Goal: Information Seeking & Learning: Obtain resource

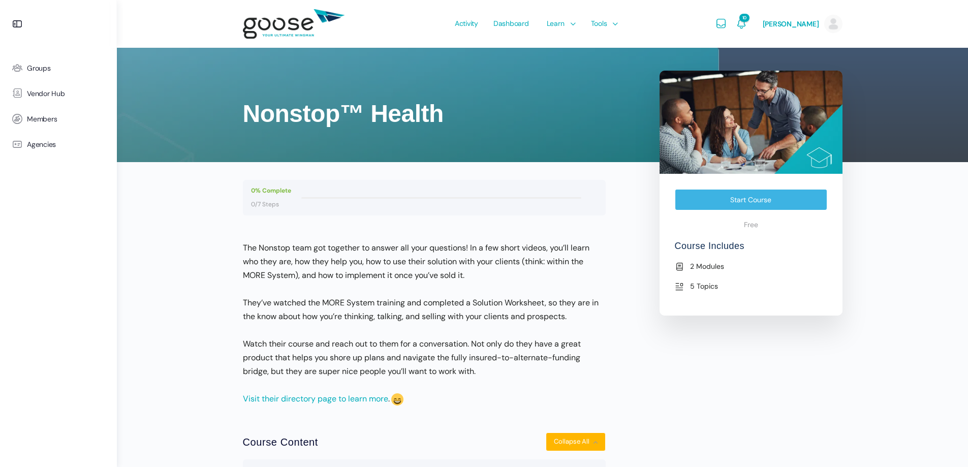
click at [881, 36] on header "Activity Dashboard Learn Courses Map Your Growth Marketing Hub Sales Hub Servic…" at bounding box center [542, 24] width 851 height 48
click at [870, 214] on div "Nonstop™ Health View Course details 0% Complete 0/7 Steps The Nonstop team got …" at bounding box center [542, 384] width 851 height 769
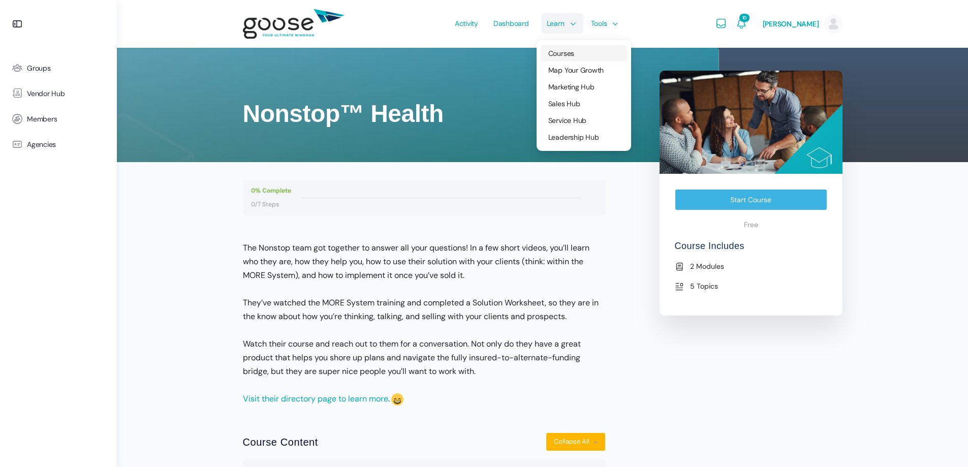
click at [570, 55] on span "Courses" at bounding box center [561, 53] width 26 height 9
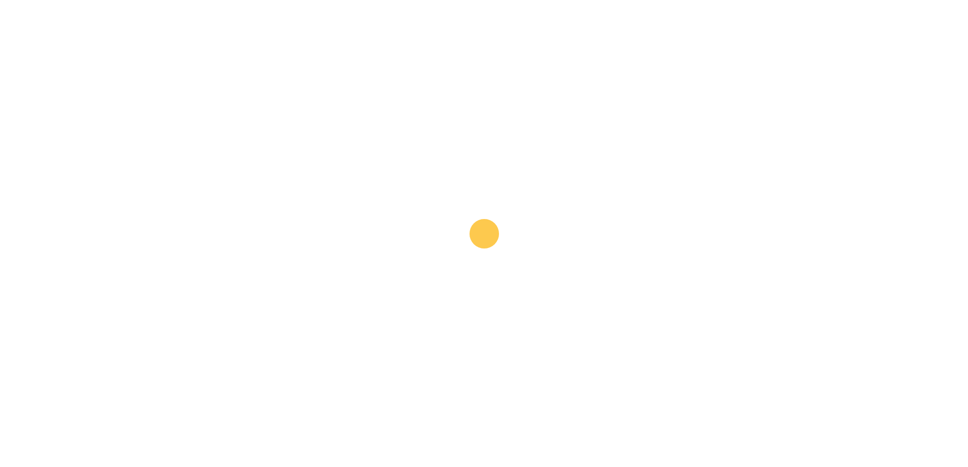
scroll to position [49, 0]
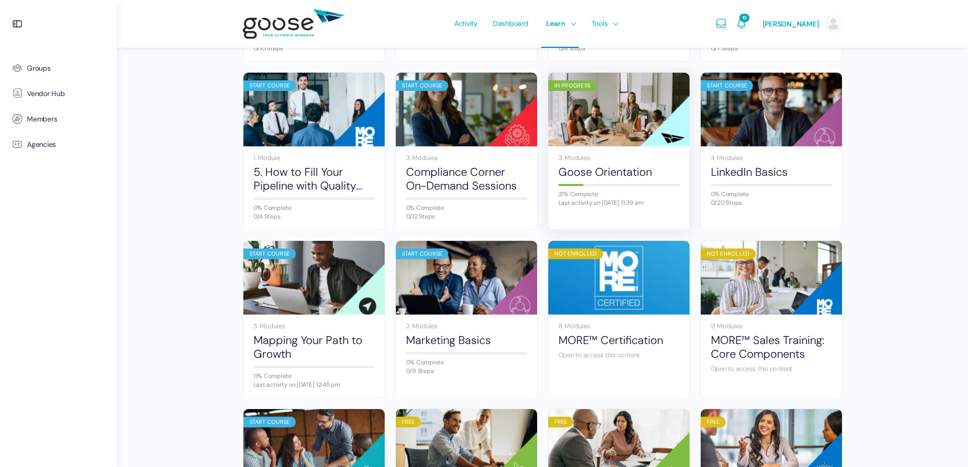
scroll to position [263, 0]
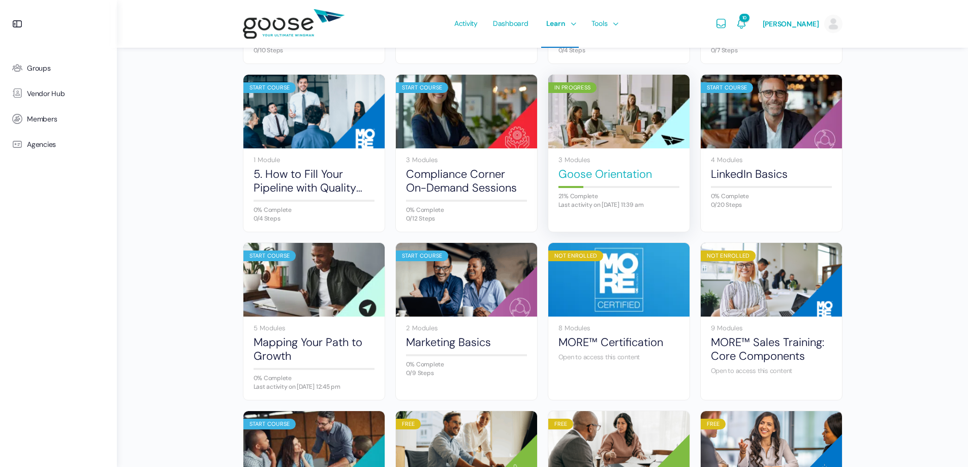
click at [586, 172] on link "Goose Orientation" at bounding box center [618, 174] width 121 height 14
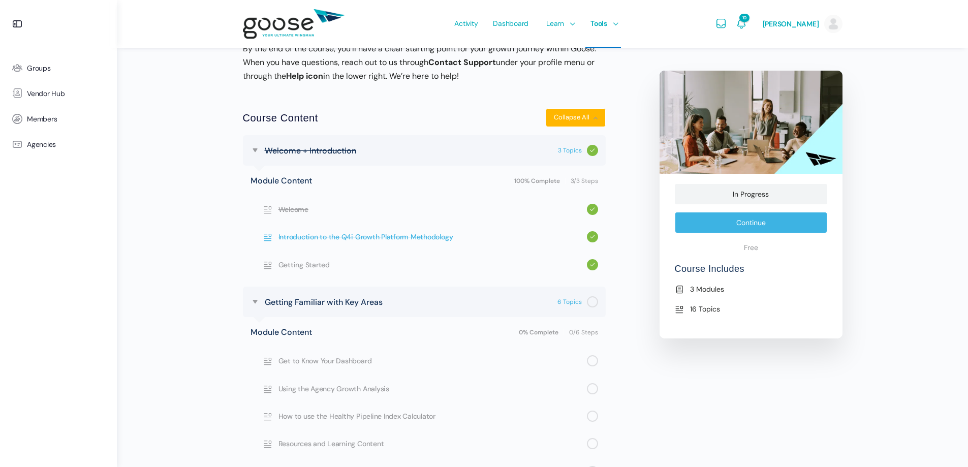
scroll to position [291, 0]
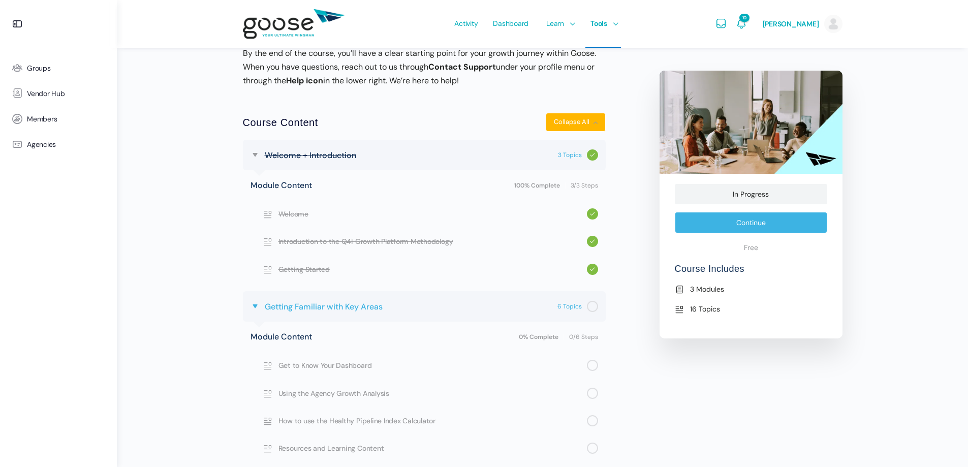
click at [300, 304] on span "Getting Familiar with Key Areas" at bounding box center [324, 307] width 118 height 14
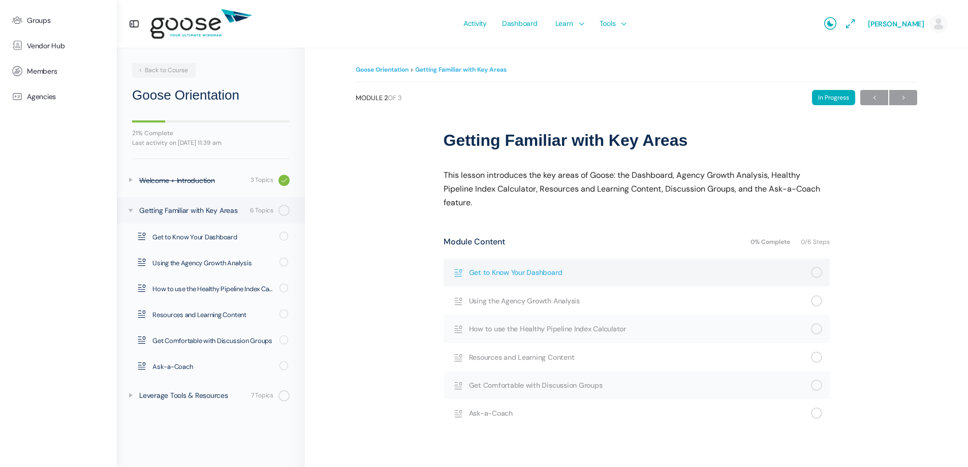
click at [547, 274] on span "Get to Know Your Dashboard" at bounding box center [640, 272] width 342 height 11
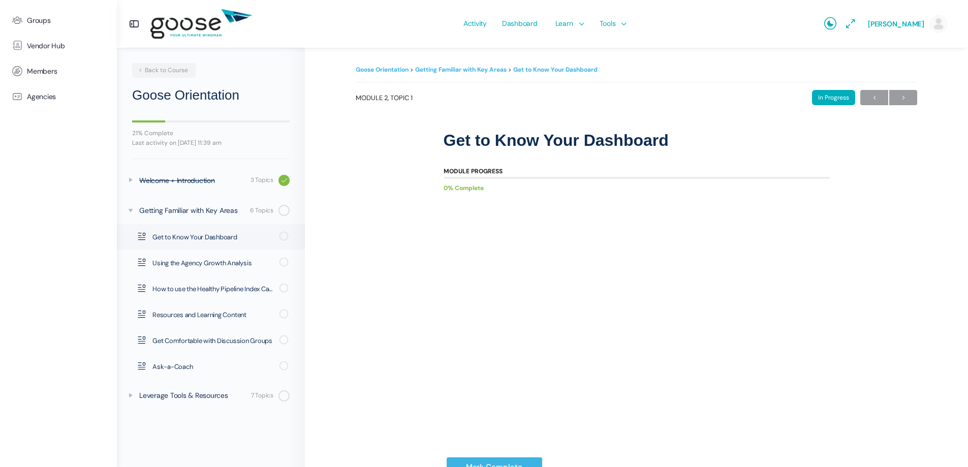
scroll to position [58, 0]
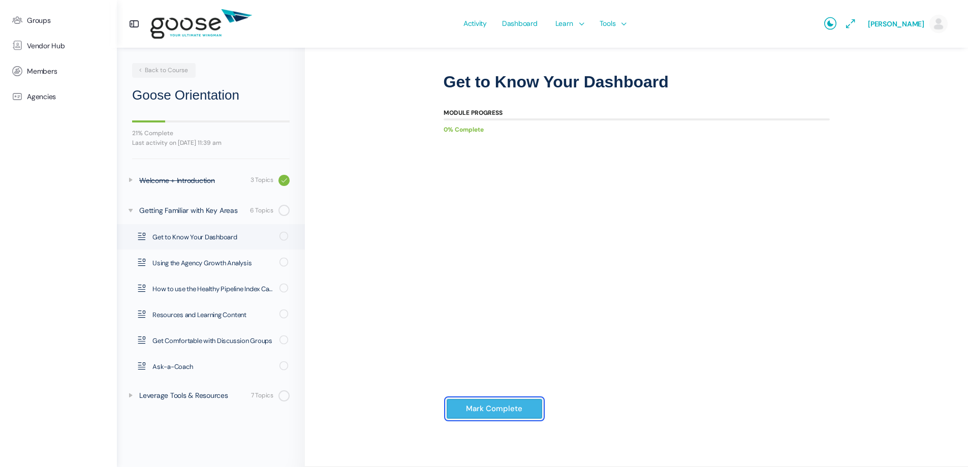
click at [495, 404] on input "Mark Complete" at bounding box center [494, 408] width 97 height 21
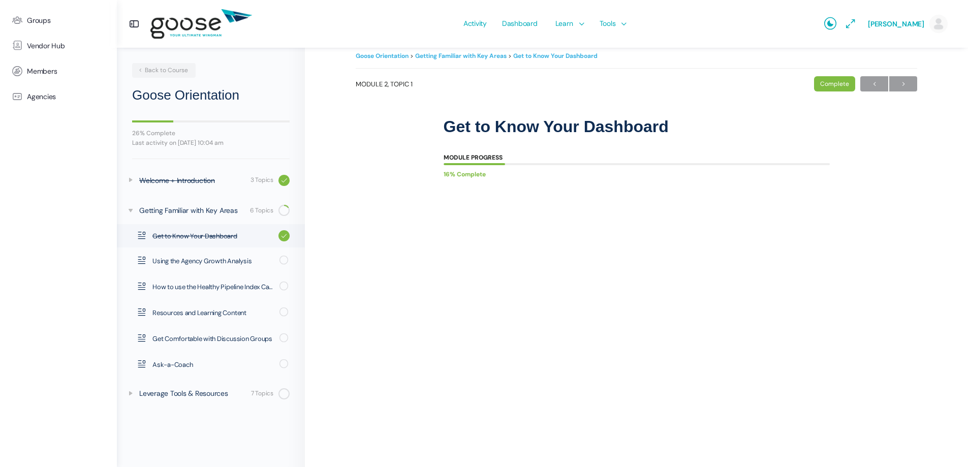
scroll to position [21, 0]
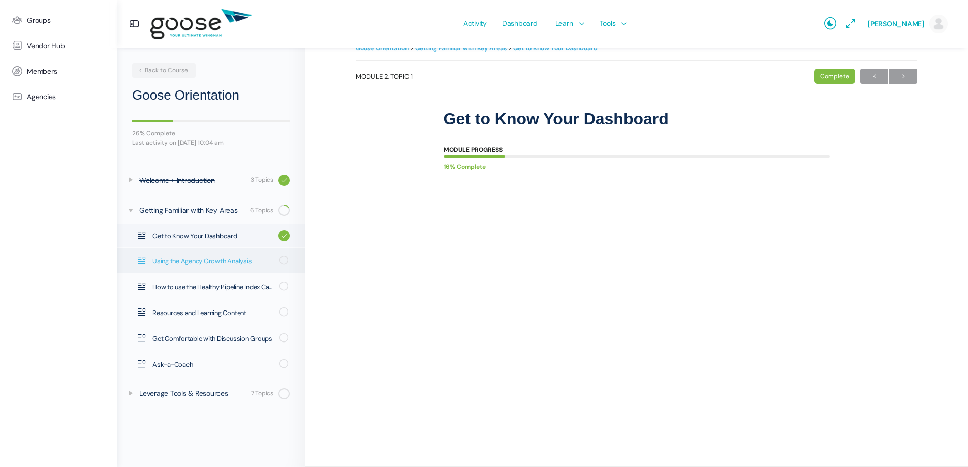
click at [205, 263] on span "Using the Agency Growth Analysis" at bounding box center [212, 261] width 120 height 10
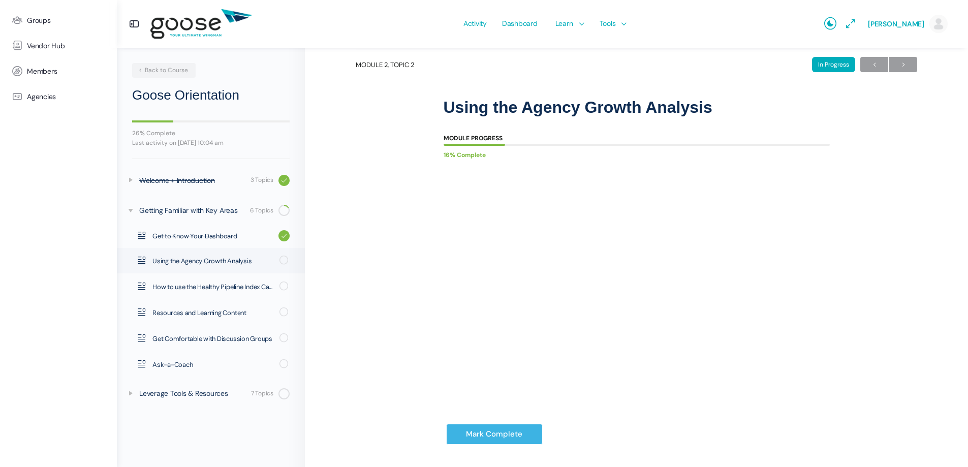
scroll to position [51, 0]
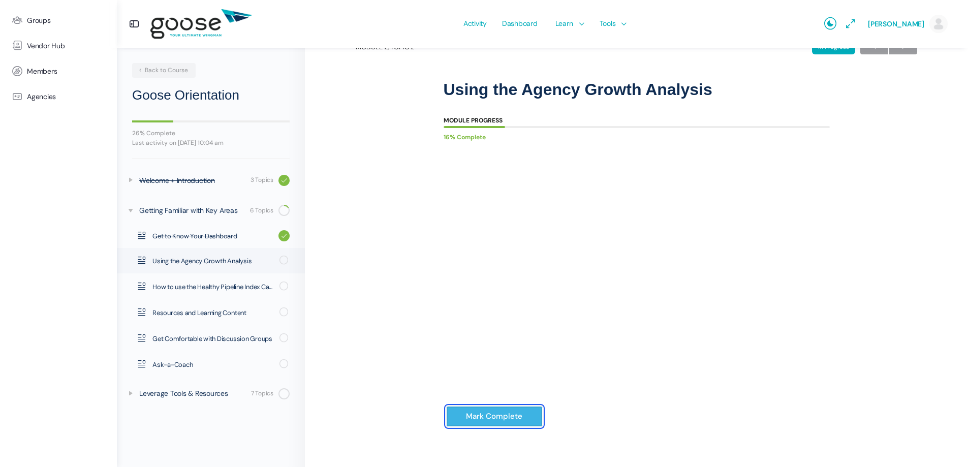
click at [484, 420] on input "Mark Complete" at bounding box center [494, 416] width 97 height 21
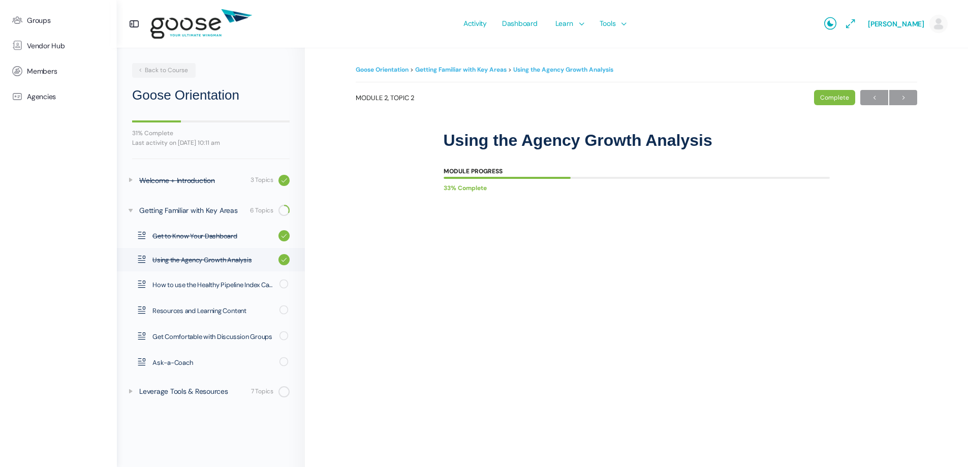
click at [162, 283] on e-page-transition at bounding box center [484, 233] width 968 height 467
click at [198, 283] on span "How to use the Healthy Pipeline Index Calculator" at bounding box center [212, 285] width 120 height 10
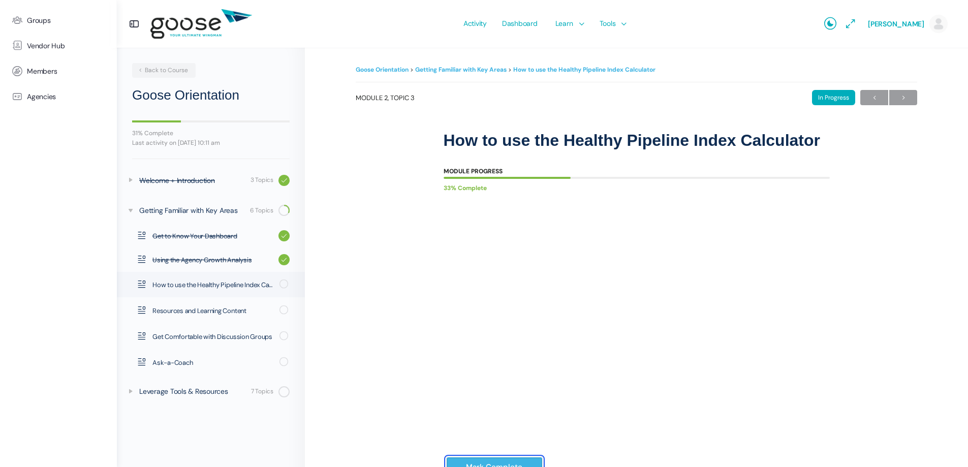
click at [499, 461] on input "Mark Complete" at bounding box center [494, 467] width 97 height 21
click at [200, 309] on e-page-transition at bounding box center [484, 233] width 968 height 467
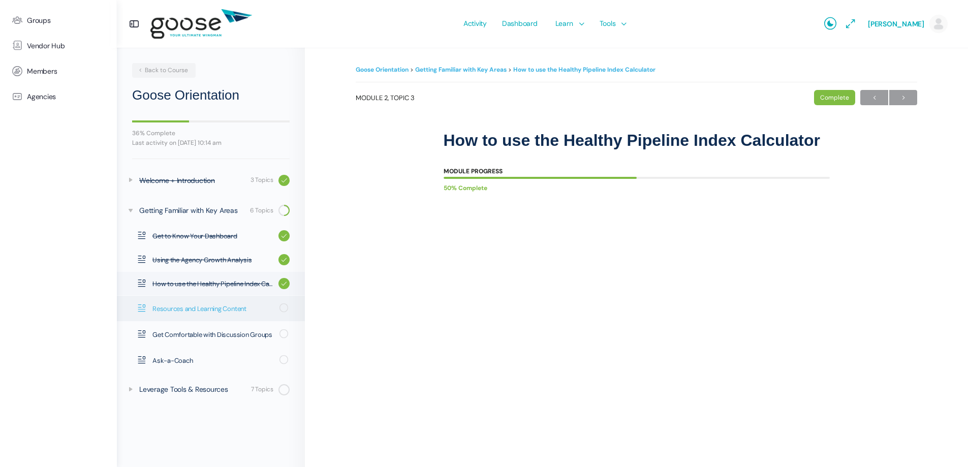
click at [201, 305] on span "Resources and Learning Content" at bounding box center [212, 309] width 120 height 10
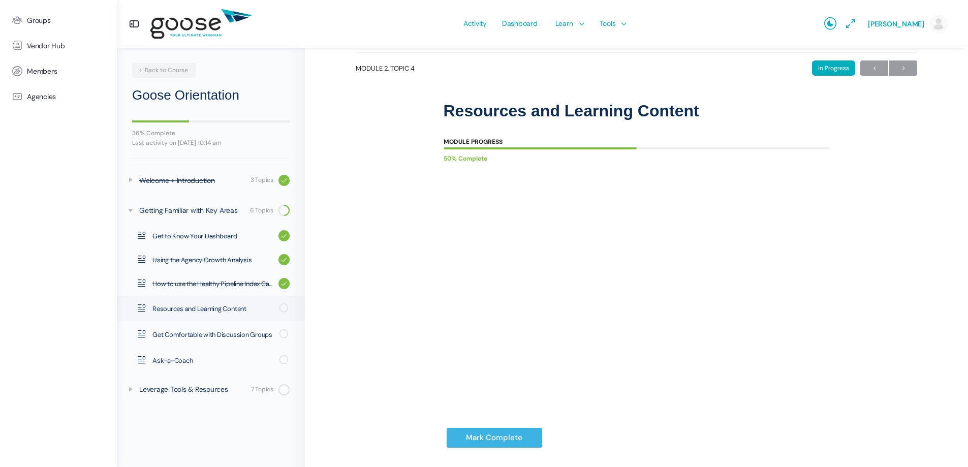
scroll to position [58, 0]
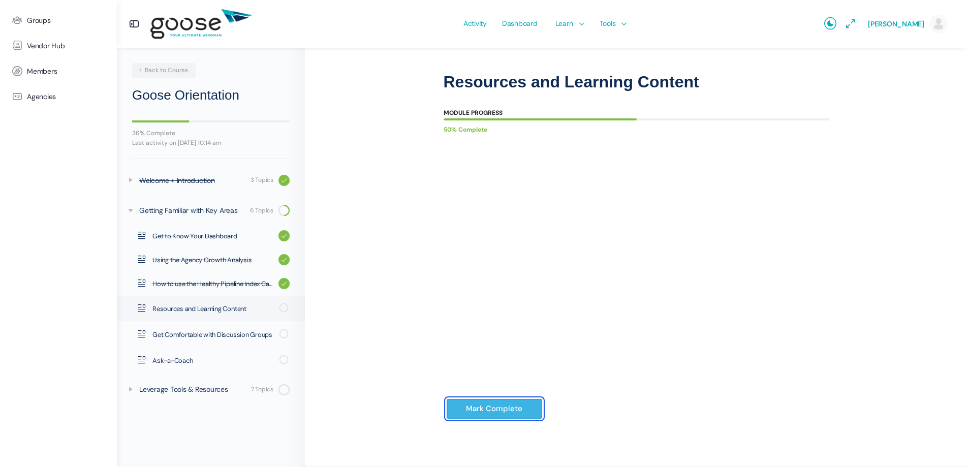
click at [491, 409] on input "Mark Complete" at bounding box center [494, 408] width 97 height 21
click at [496, 404] on input "Mark Complete" at bounding box center [494, 408] width 97 height 21
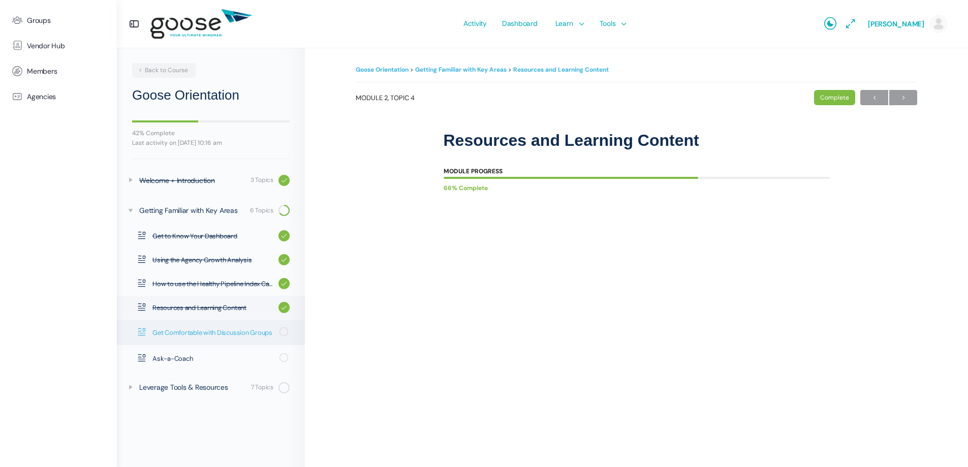
click at [200, 331] on span "Get Comfortable with Discussion Groups" at bounding box center [212, 333] width 120 height 10
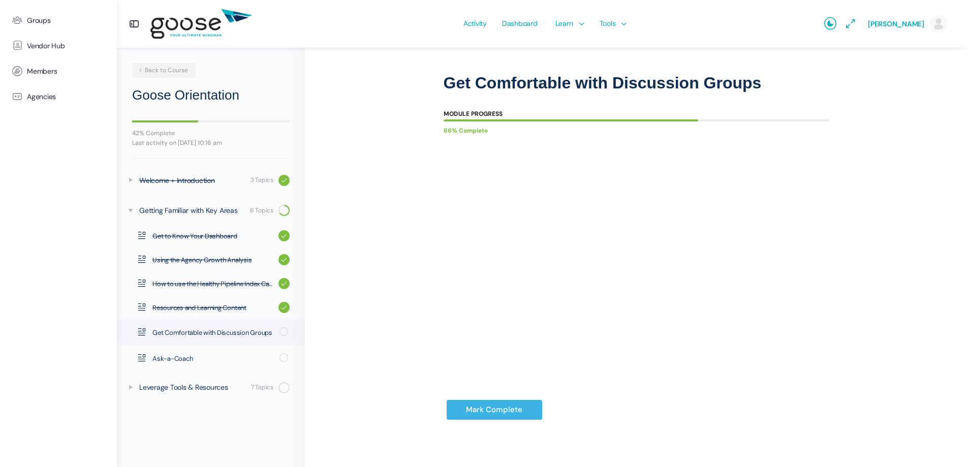
scroll to position [58, 0]
click at [174, 388] on div "Leverage Tools & Resources" at bounding box center [193, 386] width 109 height 11
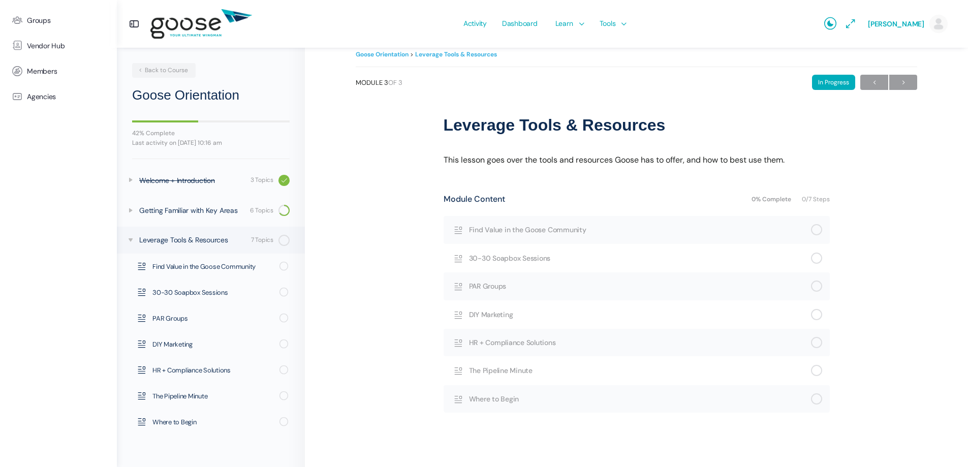
scroll to position [24, 0]
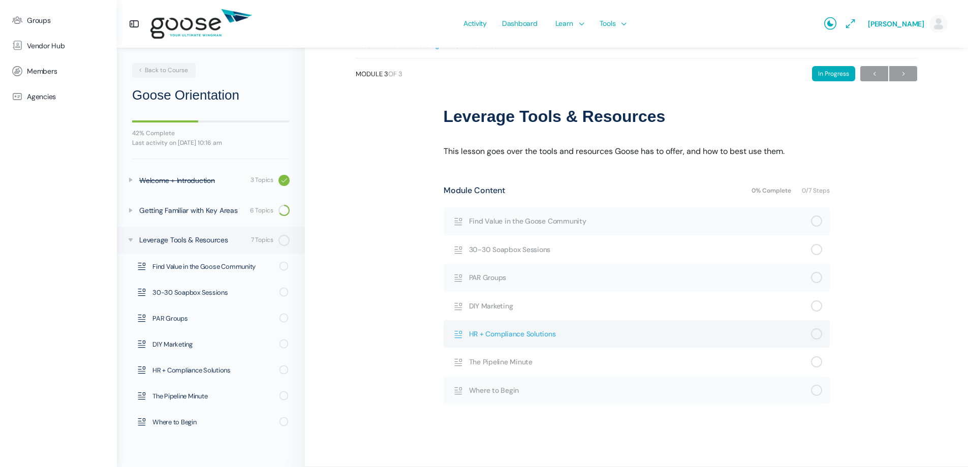
click at [511, 333] on span "HR + Compliance Solutions" at bounding box center [640, 333] width 342 height 11
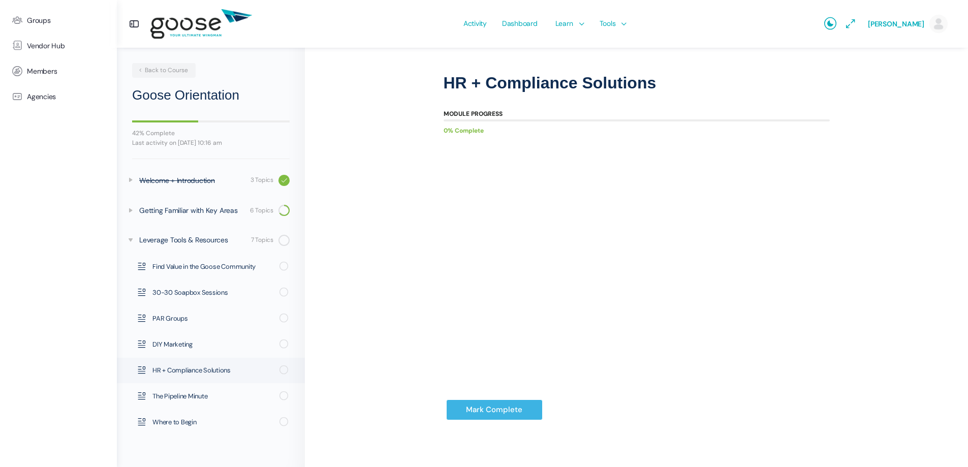
scroll to position [58, 0]
click at [501, 402] on input "Mark Complete" at bounding box center [494, 408] width 97 height 21
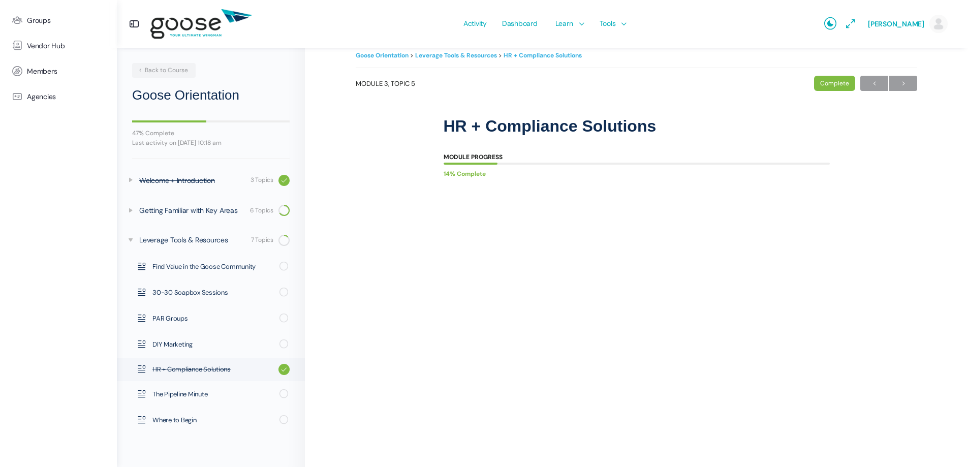
scroll to position [21, 0]
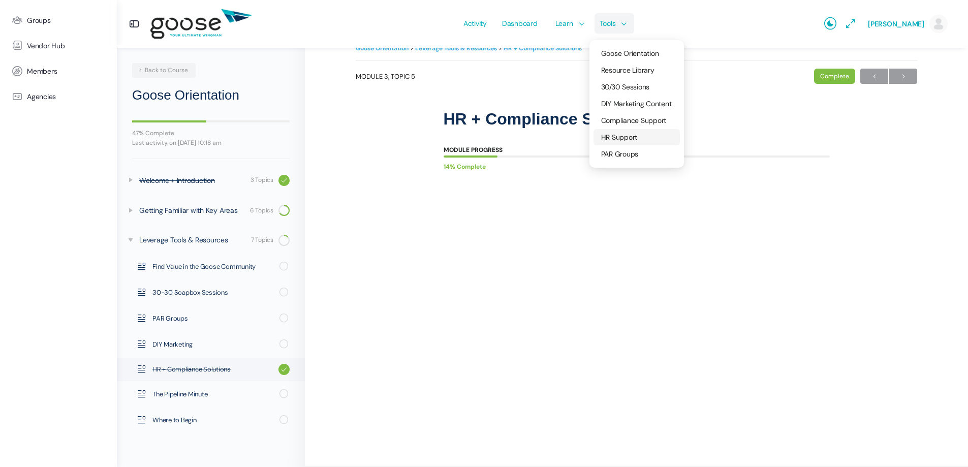
click at [621, 137] on span "HR Support" at bounding box center [619, 137] width 37 height 9
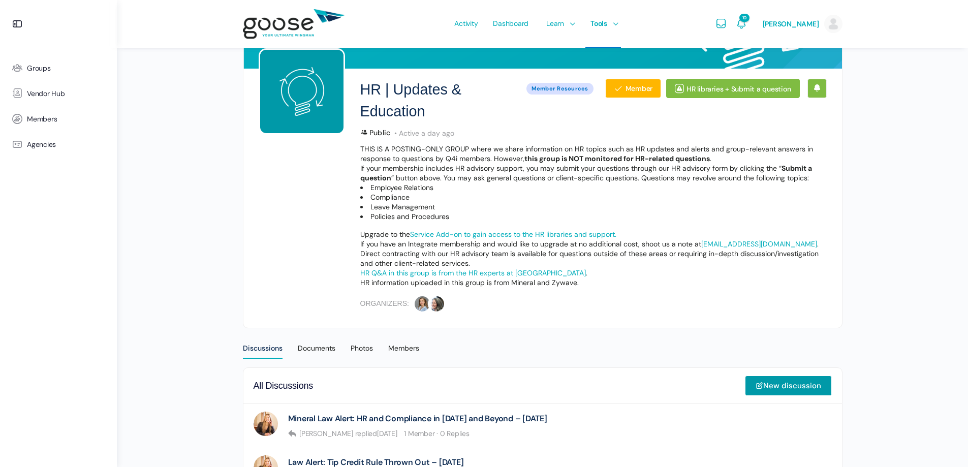
scroll to position [102, 0]
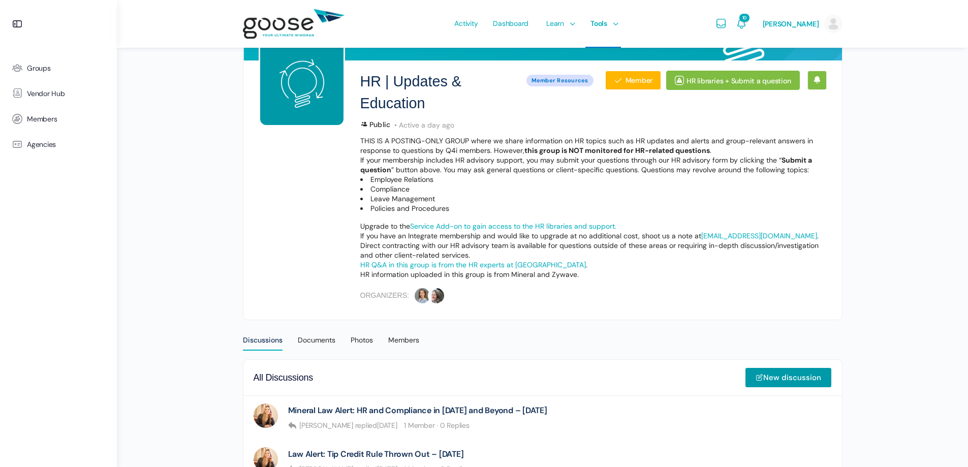
click at [453, 226] on link "Service Add-on to gain access to the HR libraries and support." at bounding box center [513, 225] width 206 height 9
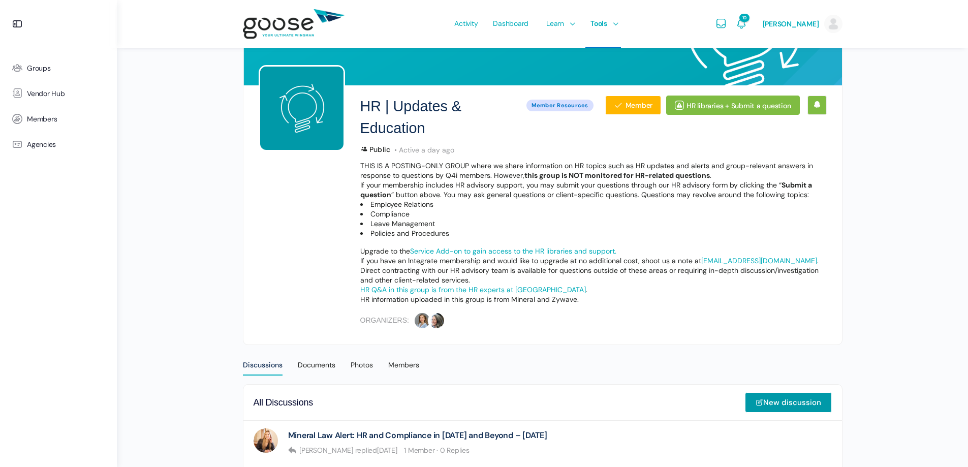
scroll to position [51, 0]
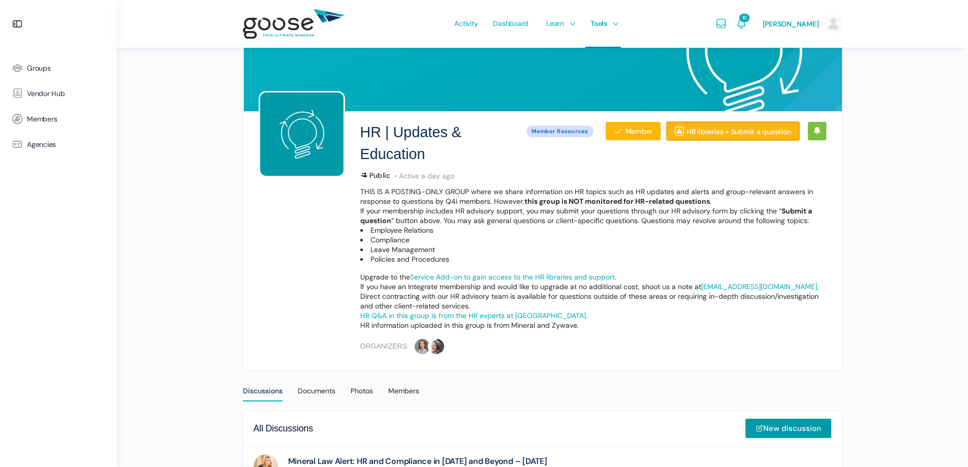
click at [717, 131] on link "HR libraries + Submit a question" at bounding box center [732, 130] width 133 height 19
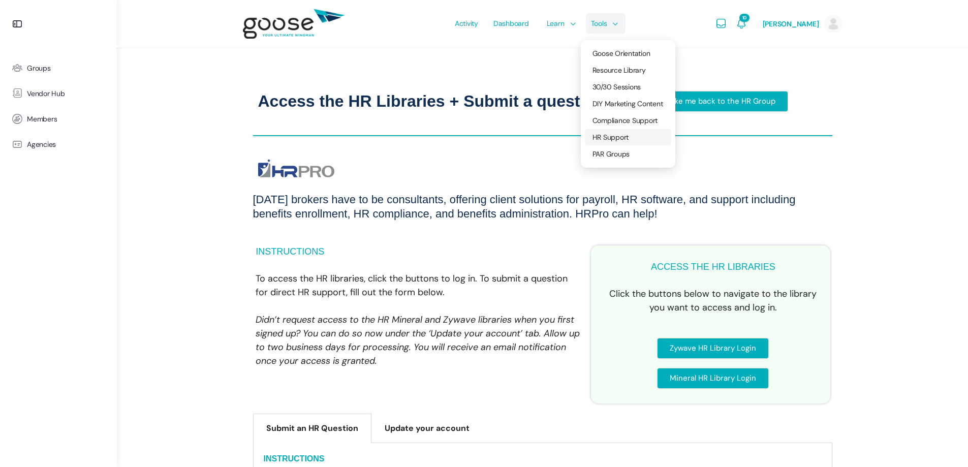
click at [615, 141] on span "HR Support" at bounding box center [610, 137] width 37 height 9
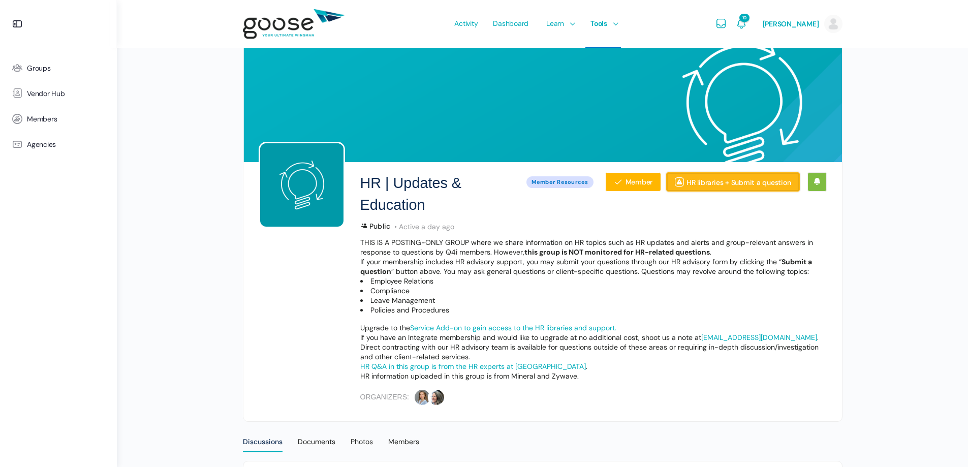
click at [725, 187] on link "HR libraries + Submit a question" at bounding box center [732, 181] width 133 height 19
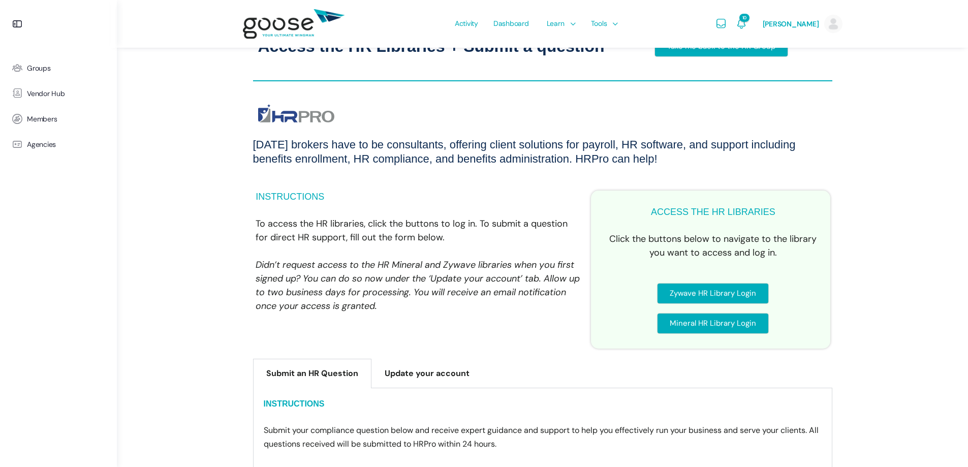
scroll to position [51, 0]
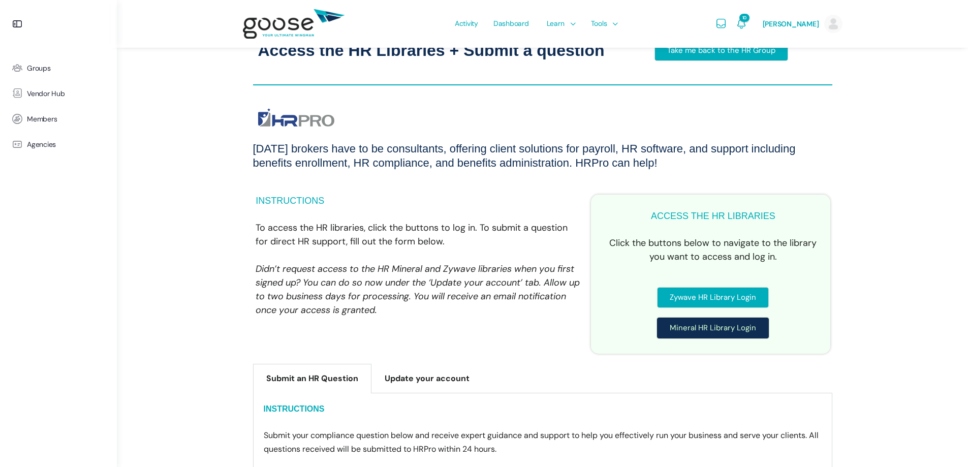
click at [706, 329] on span "Mineral HR Library Login" at bounding box center [712, 328] width 86 height 8
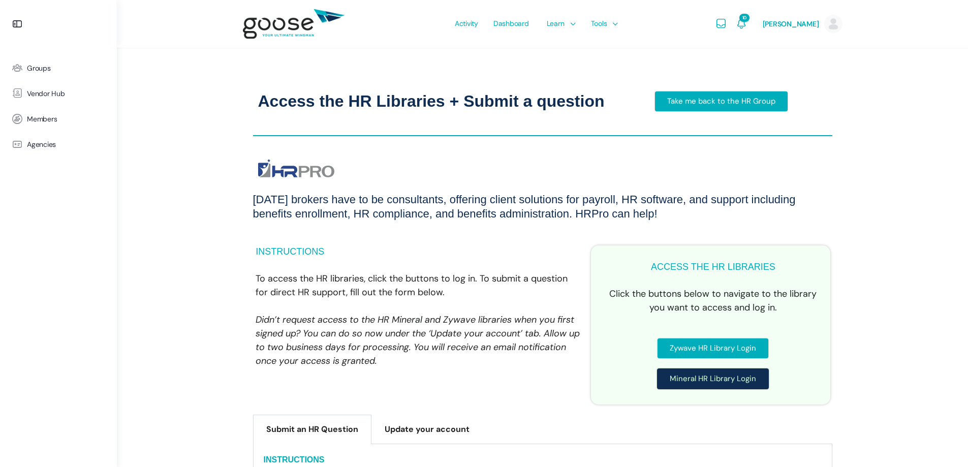
click at [693, 380] on span "Mineral HR Library Login" at bounding box center [712, 379] width 86 height 8
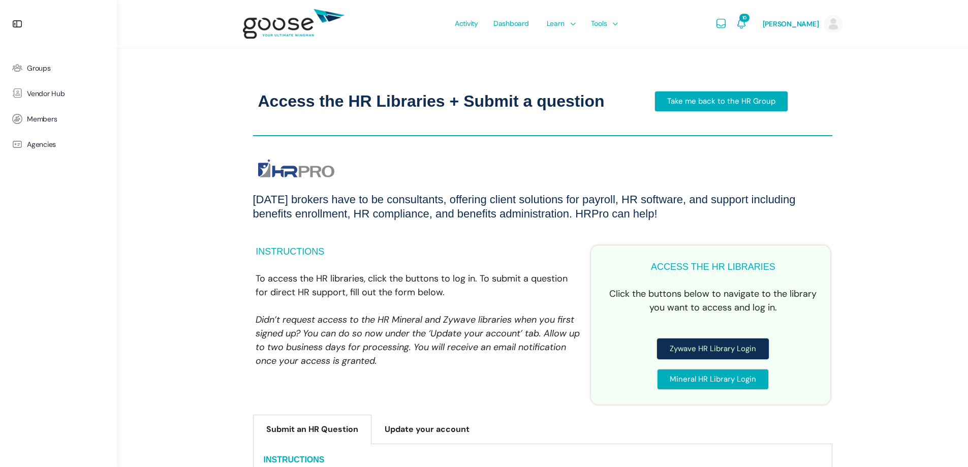
click at [701, 350] on span "Zywave HR Library Login" at bounding box center [712, 349] width 86 height 8
